Goal: Task Accomplishment & Management: Manage account settings

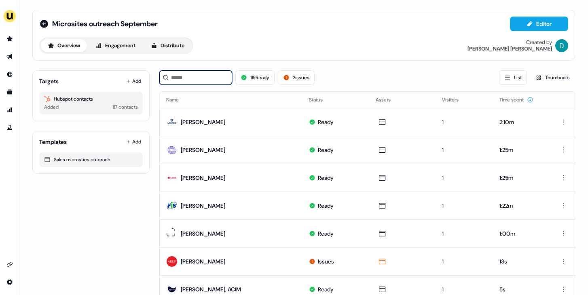
click at [216, 76] on input at bounding box center [195, 77] width 73 height 15
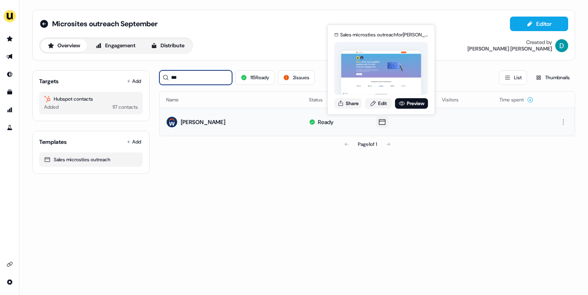
type input "***"
click at [404, 98] on div "Sales microsties outreach for [PERSON_NAME] Share Edit Preview" at bounding box center [381, 70] width 97 height 85
click at [404, 102] on link "Preview" at bounding box center [411, 103] width 33 height 11
click at [351, 102] on button "Share" at bounding box center [349, 103] width 28 height 11
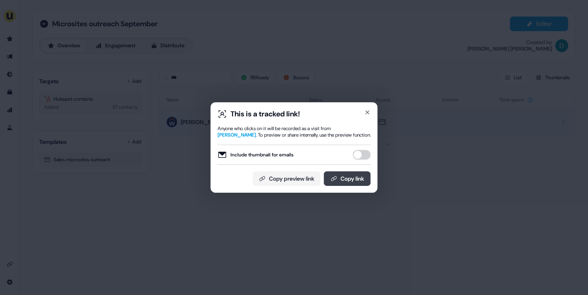
click at [358, 173] on button "Copy link" at bounding box center [347, 179] width 47 height 15
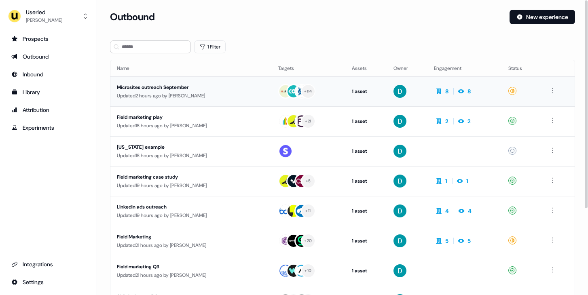
click at [206, 102] on td "Microsites outreach September Updated 2 hours ago by [PERSON_NAME]" at bounding box center [190, 91] width 161 height 30
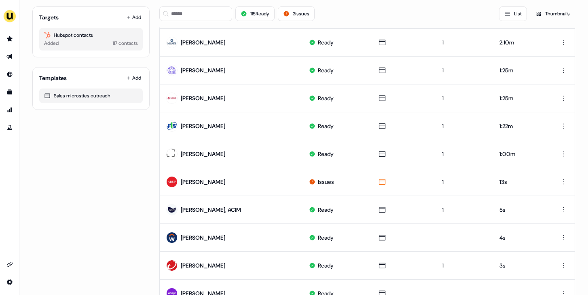
scroll to position [79, 0]
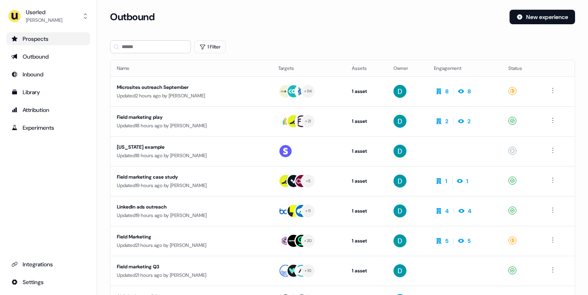
click at [70, 43] on link "Prospects" at bounding box center [48, 38] width 84 height 13
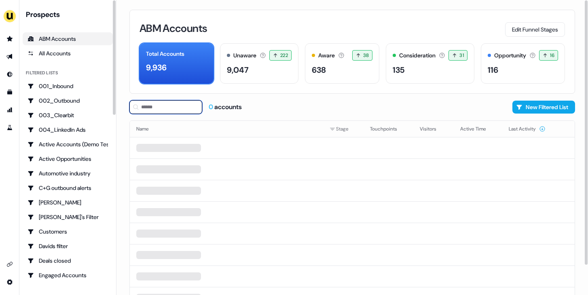
click at [147, 107] on input at bounding box center [166, 107] width 73 height 14
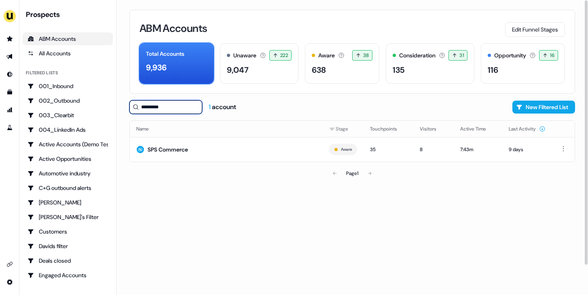
type input "*********"
click at [214, 164] on div "Name Stage Touchpoints Visitors Active Time Last Activity SPS Commerce Aware 35…" at bounding box center [353, 151] width 446 height 61
click at [215, 157] on td "SPS Commerce" at bounding box center [226, 149] width 193 height 25
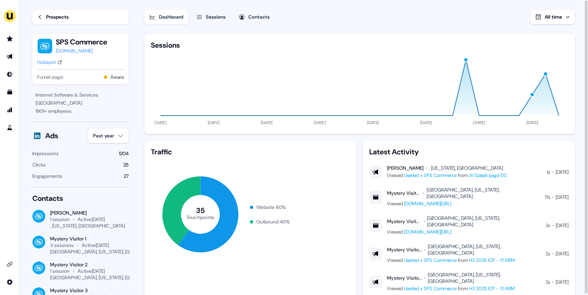
scroll to position [52, 0]
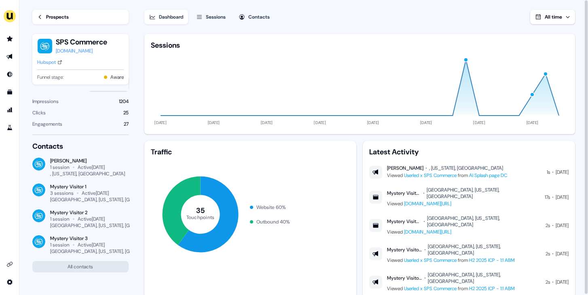
click at [48, 19] on div "Prospects" at bounding box center [57, 17] width 23 height 8
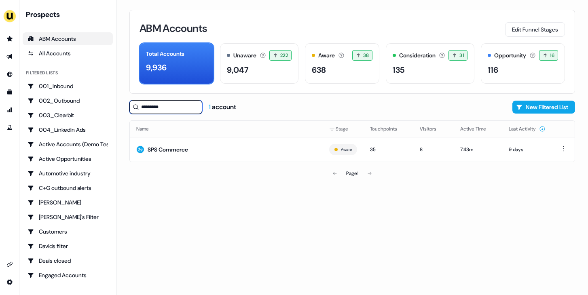
drag, startPoint x: 171, startPoint y: 110, endPoint x: 131, endPoint y: 110, distance: 40.1
click at [131, 110] on input "*********" at bounding box center [166, 107] width 73 height 14
type input "*"
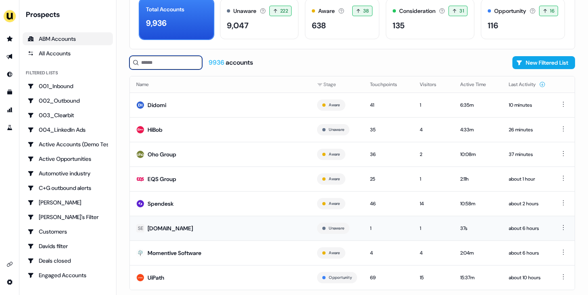
scroll to position [53, 0]
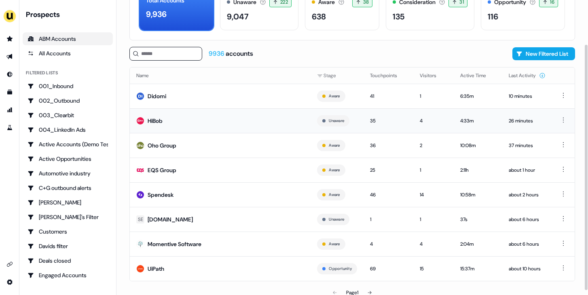
click at [228, 116] on td "HiBob" at bounding box center [220, 120] width 181 height 25
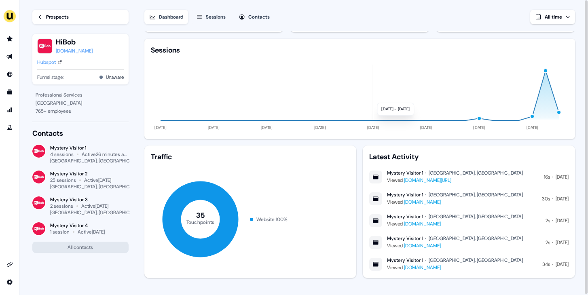
scroll to position [37, 0]
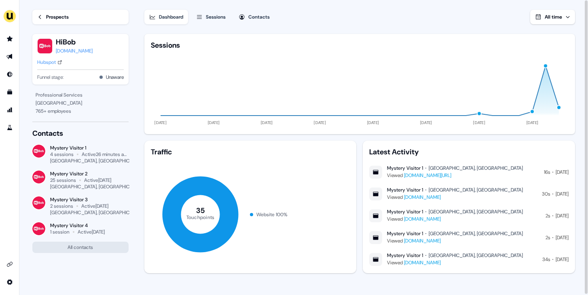
click at [431, 176] on link "[DOMAIN_NAME][URL]" at bounding box center [427, 175] width 47 height 6
click at [53, 21] on div "Prospects" at bounding box center [57, 17] width 23 height 8
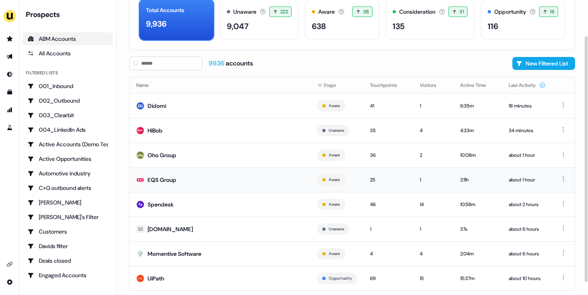
scroll to position [43, 0]
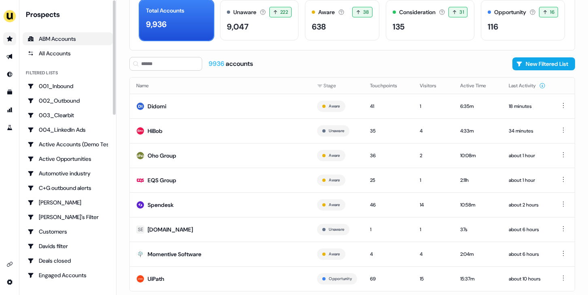
click at [12, 37] on icon "Go to prospects" at bounding box center [9, 39] width 6 height 6
click at [9, 38] on icon "Go to prospects" at bounding box center [10, 38] width 6 height 5
click at [12, 62] on link "Go to outbound experience" at bounding box center [9, 56] width 13 height 13
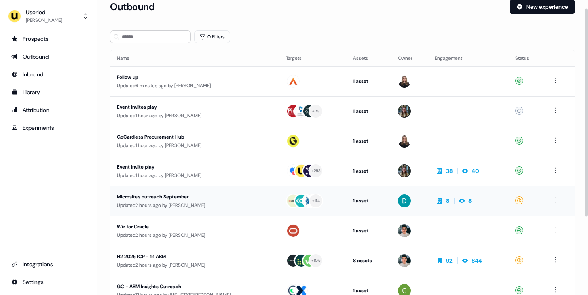
scroll to position [15, 0]
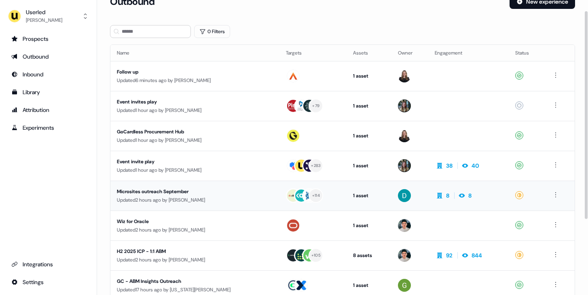
click at [207, 191] on div "Microsites outreach September" at bounding box center [190, 192] width 147 height 8
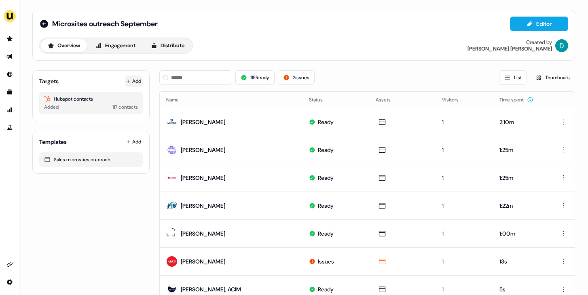
click at [134, 80] on button "Add" at bounding box center [134, 81] width 18 height 11
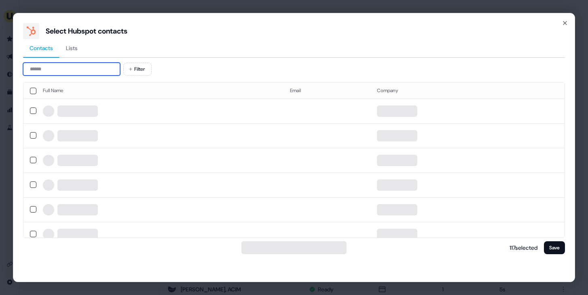
click at [69, 68] on input at bounding box center [71, 69] width 97 height 13
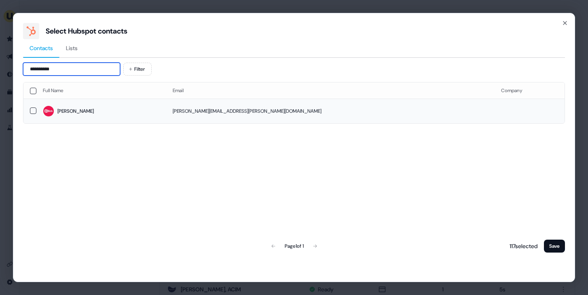
type input "**********"
click at [134, 107] on span "[PERSON_NAME]" at bounding box center [101, 111] width 117 height 11
click at [550, 249] on button "Save" at bounding box center [554, 246] width 21 height 13
click at [550, 250] on button "Save" at bounding box center [554, 246] width 21 height 13
click at [555, 240] on button "Save" at bounding box center [554, 246] width 21 height 13
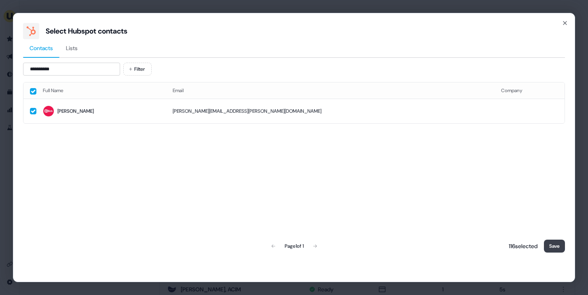
click at [549, 243] on button "Save" at bounding box center [554, 246] width 21 height 13
click at [555, 246] on button "Save" at bounding box center [554, 246] width 21 height 13
click at [554, 244] on button "Save" at bounding box center [554, 246] width 21 height 13
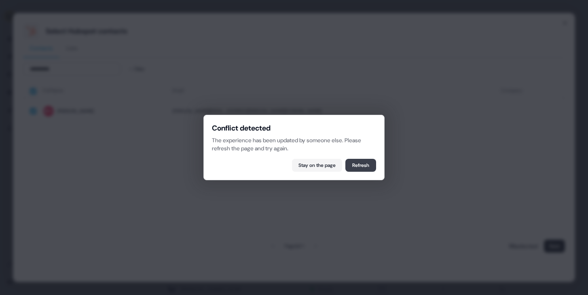
click at [363, 165] on button "Refresh" at bounding box center [361, 165] width 31 height 13
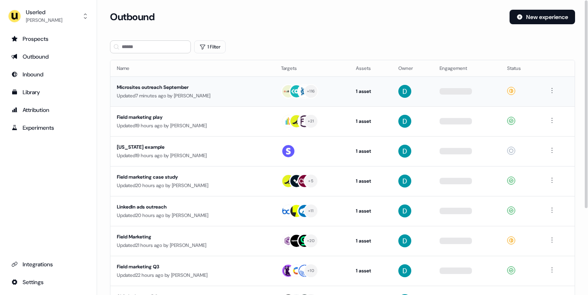
click at [176, 87] on div "Microsites outreach September" at bounding box center [190, 87] width 147 height 8
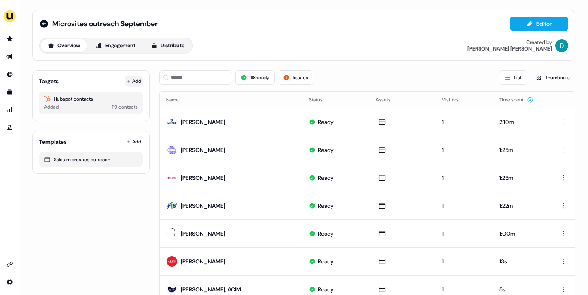
click at [127, 81] on icon at bounding box center [128, 81] width 3 height 3
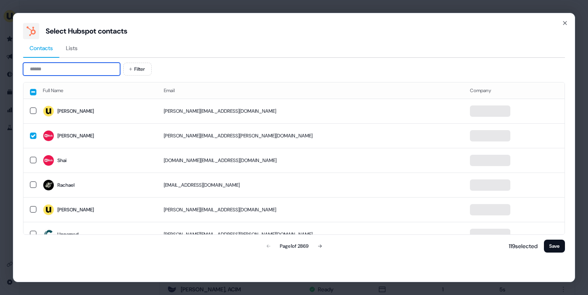
click at [56, 72] on input at bounding box center [71, 69] width 97 height 13
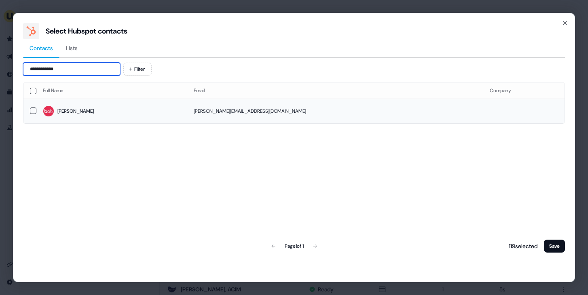
type input "**********"
click at [89, 110] on span "Sophie" at bounding box center [112, 111] width 138 height 11
click at [553, 248] on button "Save" at bounding box center [554, 246] width 21 height 13
click at [559, 245] on button "Save" at bounding box center [554, 246] width 21 height 13
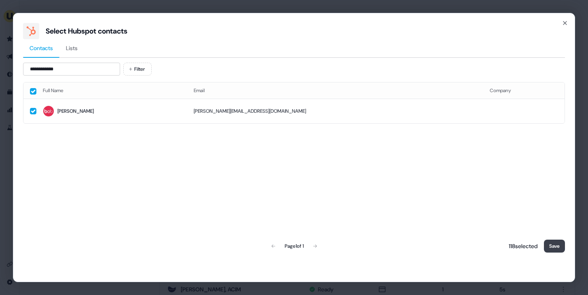
click at [559, 245] on button "Save" at bounding box center [554, 246] width 21 height 13
click at [559, 249] on button "Save" at bounding box center [554, 246] width 21 height 13
click at [553, 244] on button "Save" at bounding box center [554, 246] width 21 height 13
click at [554, 244] on button "Save" at bounding box center [554, 246] width 21 height 13
click at [566, 25] on icon "button" at bounding box center [565, 23] width 6 height 6
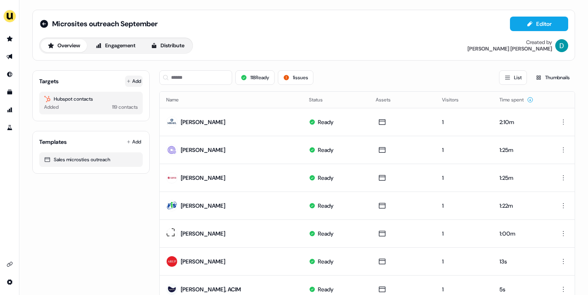
click at [139, 81] on button "Add" at bounding box center [134, 81] width 18 height 11
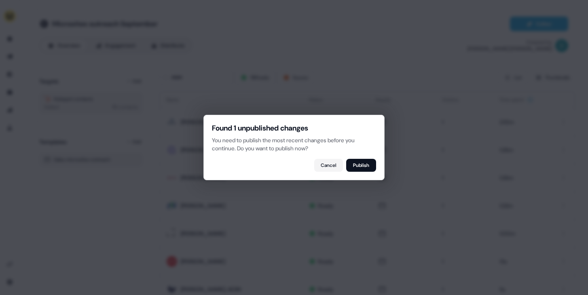
click at [356, 172] on div "Found 1 unpublished changes You need to publish the most recent changes before …" at bounding box center [294, 148] width 181 height 66
click at [353, 168] on button "Publish" at bounding box center [361, 165] width 30 height 13
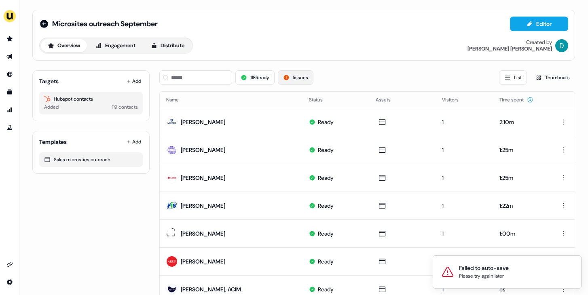
click at [301, 77] on button "1 issues" at bounding box center [296, 77] width 36 height 15
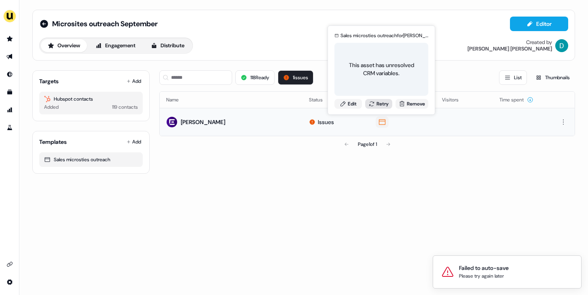
click at [378, 105] on button "Retry" at bounding box center [379, 104] width 28 height 10
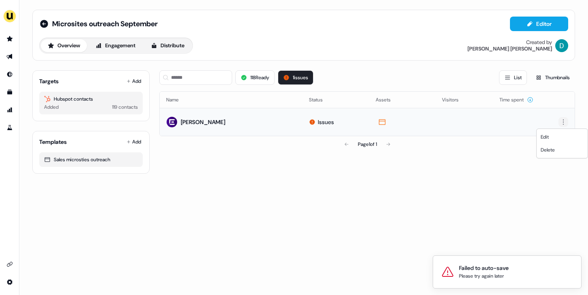
click at [564, 124] on html "Failed to auto-save Please try again later For the best experience switch devic…" at bounding box center [294, 147] width 588 height 295
click at [544, 151] on span "Delete" at bounding box center [548, 150] width 14 height 6
click at [561, 122] on html "For the best experience switch devices to a bigger screen. Go to Userled.io Mic…" at bounding box center [294, 147] width 588 height 295
click at [553, 153] on div "Delete" at bounding box center [563, 150] width 48 height 13
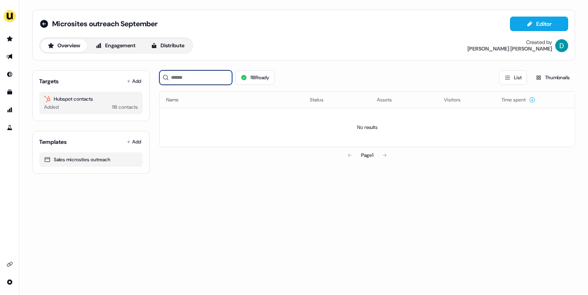
click at [186, 79] on input at bounding box center [195, 77] width 73 height 15
click at [250, 81] on button "118 Ready" at bounding box center [255, 77] width 39 height 15
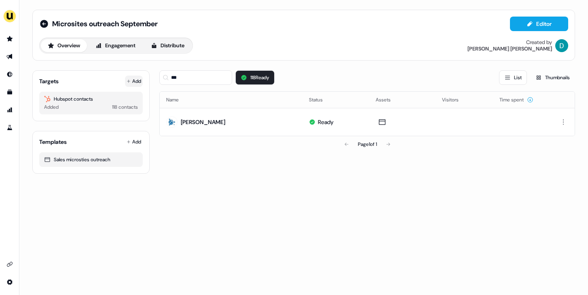
click at [135, 79] on button "Add" at bounding box center [134, 81] width 18 height 11
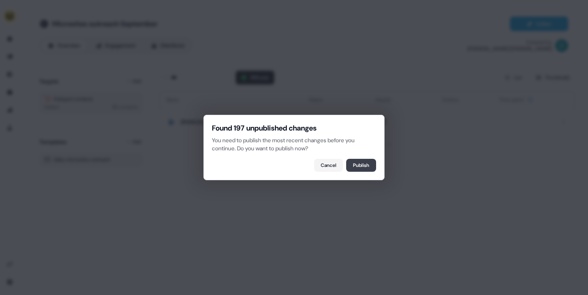
click at [352, 162] on button "Publish" at bounding box center [361, 165] width 30 height 13
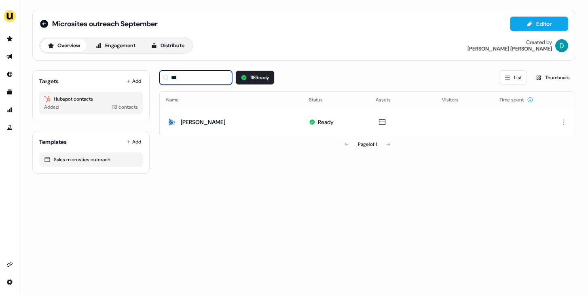
click at [225, 80] on input "***" at bounding box center [195, 77] width 73 height 15
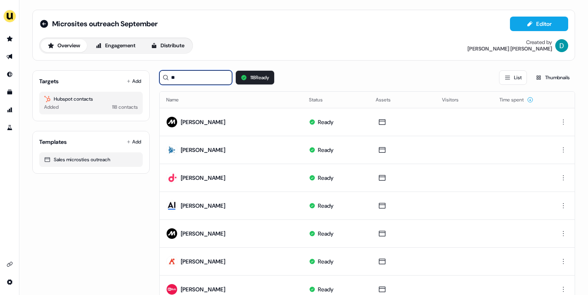
type input "*"
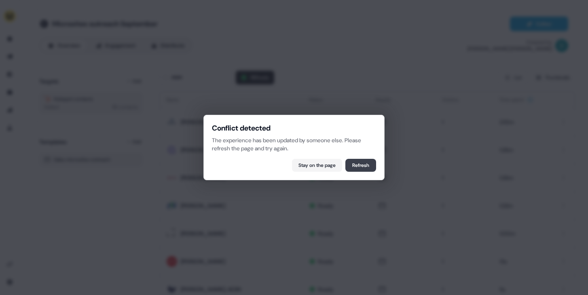
click at [357, 168] on button "Refresh" at bounding box center [361, 165] width 31 height 13
